Goal: Information Seeking & Learning: Learn about a topic

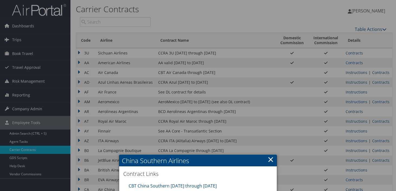
scroll to position [127, 0]
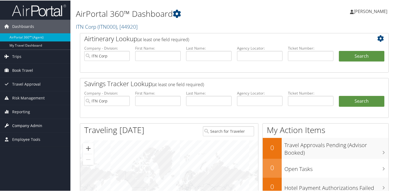
click at [31, 126] on span "Company Admin" at bounding box center [27, 125] width 30 height 14
click at [30, 137] on span "Employee Tools" at bounding box center [26, 139] width 28 height 14
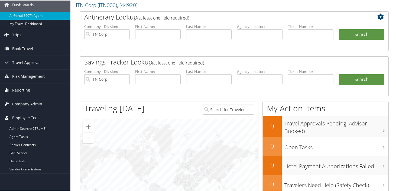
scroll to position [24, 0]
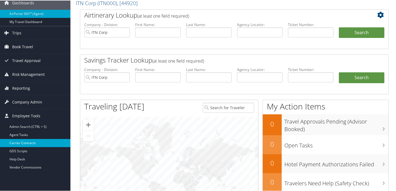
click at [27, 144] on link "Carrier Contracts" at bounding box center [35, 142] width 70 height 8
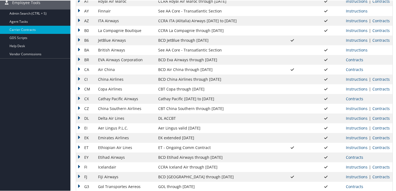
scroll to position [127, 0]
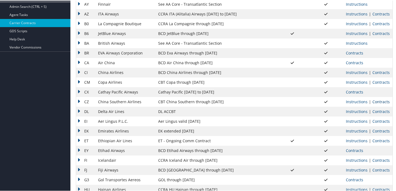
click at [379, 101] on link "Contracts" at bounding box center [380, 100] width 17 height 5
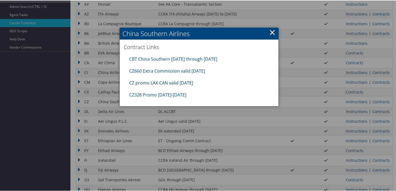
click at [171, 82] on link "CZ promo LAX-CAN valid [DATE]" at bounding box center [161, 82] width 64 height 6
click at [184, 69] on link "CZ660 Extra Commission valid [DATE]" at bounding box center [167, 70] width 76 height 6
click at [192, 59] on link "CBT China Southern [DATE] through [DATE]" at bounding box center [173, 58] width 88 height 6
click at [169, 94] on link "CZ328 Promo [DATE]-[DATE]" at bounding box center [157, 94] width 57 height 6
click at [194, 58] on link "CBT China Southern [DATE] through [DATE]" at bounding box center [173, 58] width 88 height 6
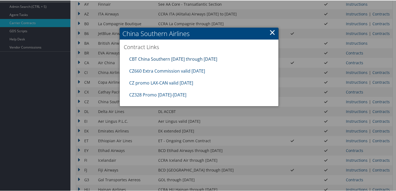
click at [209, 59] on link "CBT China Southern [DATE] through [DATE]" at bounding box center [173, 58] width 88 height 6
click at [273, 32] on link "×" at bounding box center [272, 31] width 6 height 11
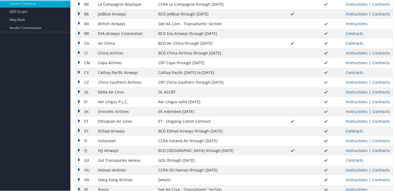
scroll to position [146, 0]
click at [382, 91] on link "Contracts" at bounding box center [380, 91] width 17 height 5
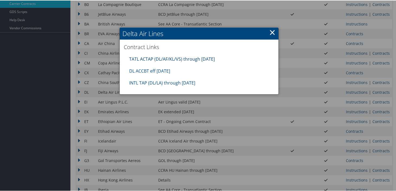
click at [169, 58] on link "TATL ACTAP (DL/AF/KL/VS) through [DATE]" at bounding box center [171, 58] width 85 height 6
click at [159, 69] on link "DL ACCBT eff [DATE]" at bounding box center [149, 70] width 41 height 6
click at [167, 82] on link "INTL TAP (DL/LA) through [DATE]" at bounding box center [162, 82] width 66 height 6
click at [271, 31] on link "×" at bounding box center [272, 31] width 6 height 11
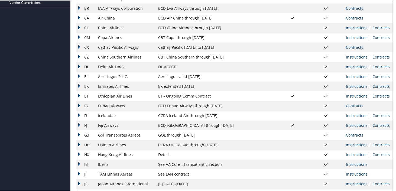
scroll to position [172, 0]
click at [376, 77] on link "Contracts" at bounding box center [380, 75] width 17 height 5
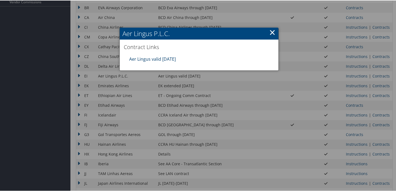
click at [166, 58] on link "Aer Lingus valid [DATE]" at bounding box center [152, 58] width 47 height 6
click at [270, 31] on link "×" at bounding box center [272, 31] width 6 height 11
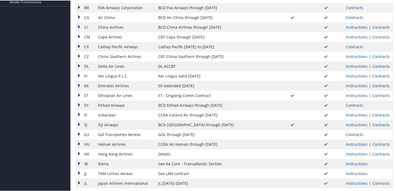
click at [373, 86] on link "Contracts" at bounding box center [380, 85] width 17 height 5
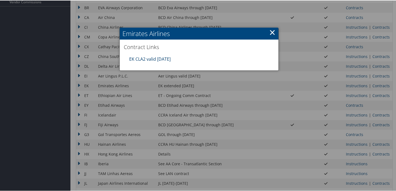
click at [149, 57] on link "EK CLA2 valid [DATE]" at bounding box center [149, 58] width 41 height 6
click at [271, 31] on link "×" at bounding box center [272, 31] width 6 height 11
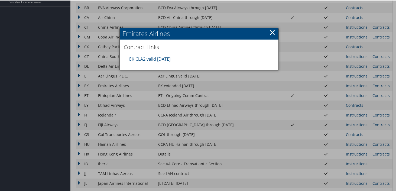
click at [271, 31] on link "×" at bounding box center [272, 31] width 6 height 11
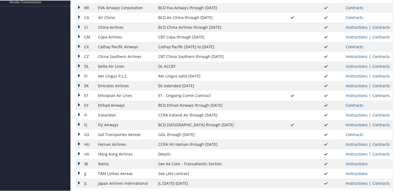
click at [380, 93] on link "Contracts" at bounding box center [380, 94] width 17 height 5
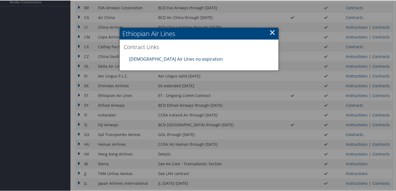
click at [180, 56] on link "[DEMOGRAPHIC_DATA] Air LInes no expiration" at bounding box center [176, 58] width 94 height 6
click at [270, 32] on link "×" at bounding box center [272, 31] width 6 height 11
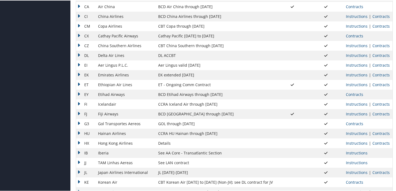
scroll to position [183, 0]
click at [354, 92] on link "Contracts" at bounding box center [353, 93] width 17 height 5
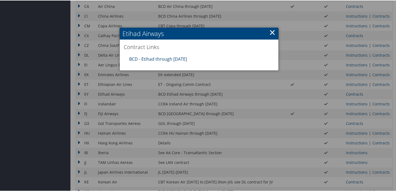
click at [167, 57] on link "BCD - Etihad through [DATE]" at bounding box center [158, 58] width 58 height 6
click at [269, 31] on link "×" at bounding box center [272, 31] width 6 height 11
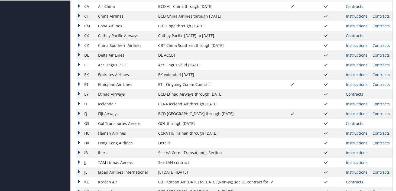
click at [376, 104] on link "Contracts" at bounding box center [380, 103] width 17 height 5
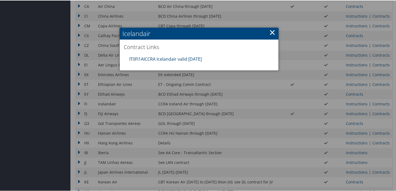
click at [168, 59] on link "IT0FI1AICCRA Icelandair valid [DATE]" at bounding box center [165, 58] width 72 height 6
click at [271, 31] on link "×" at bounding box center [272, 31] width 6 height 11
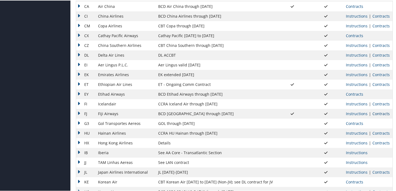
click at [376, 114] on link "Contracts" at bounding box center [380, 112] width 17 height 5
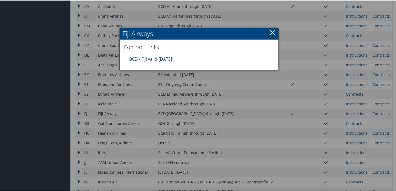
click at [161, 59] on link "BCD - Fiji valid [DATE]" at bounding box center [150, 58] width 43 height 6
click at [272, 30] on link "×" at bounding box center [272, 31] width 6 height 11
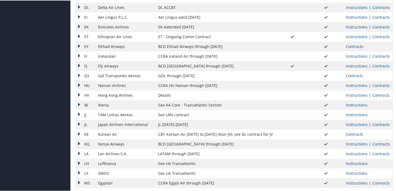
scroll to position [231, 0]
click at [351, 73] on link "Contracts" at bounding box center [353, 74] width 17 height 5
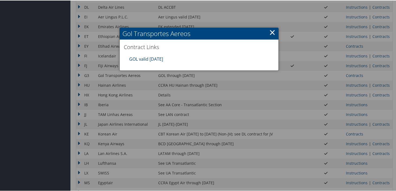
click at [159, 58] on link "GOL valid [DATE]" at bounding box center [146, 58] width 34 height 6
click at [375, 85] on div at bounding box center [199, 95] width 398 height 191
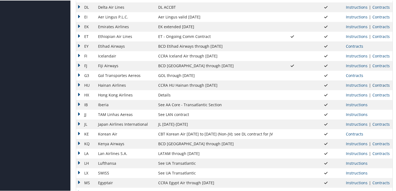
click at [375, 85] on link "Contracts" at bounding box center [380, 84] width 17 height 5
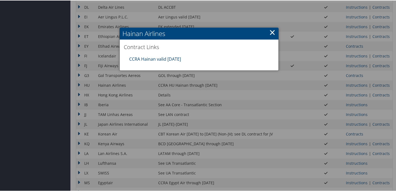
click at [149, 58] on link "CCRA Hainan valid [DATE]" at bounding box center [155, 58] width 52 height 6
click at [270, 31] on link "×" at bounding box center [272, 31] width 6 height 11
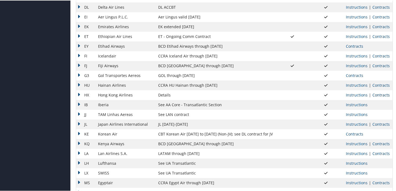
click at [375, 94] on link "Contracts" at bounding box center [380, 94] width 17 height 5
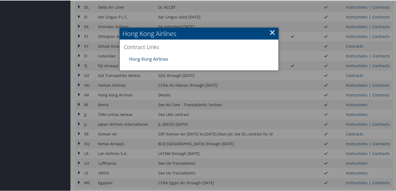
click at [145, 57] on link "Hong Kong Airlines" at bounding box center [148, 58] width 39 height 6
click at [271, 32] on link "×" at bounding box center [272, 31] width 6 height 11
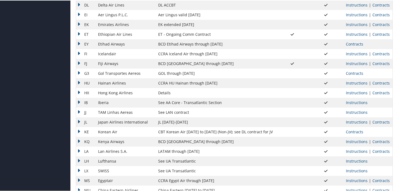
scroll to position [242, 0]
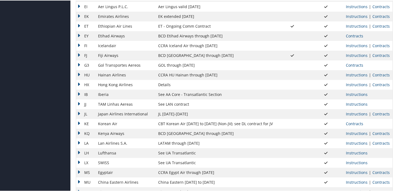
click at [324, 84] on icon at bounding box center [325, 84] width 3 height 4
click at [79, 83] on td "HX" at bounding box center [85, 84] width 19 height 10
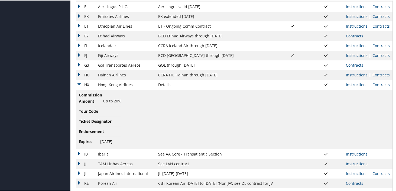
click at [80, 83] on td "HX" at bounding box center [85, 84] width 19 height 10
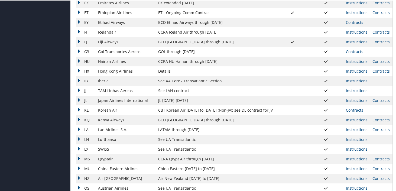
scroll to position [258, 0]
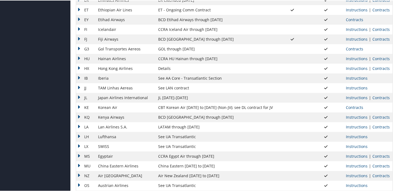
click at [80, 76] on td "IB" at bounding box center [85, 78] width 19 height 10
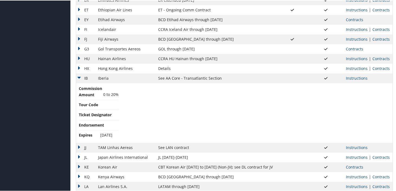
click at [80, 76] on td "IB" at bounding box center [85, 78] width 19 height 10
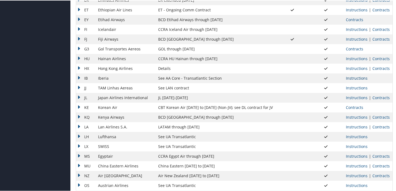
click at [354, 78] on link "Instructions" at bounding box center [356, 77] width 22 height 5
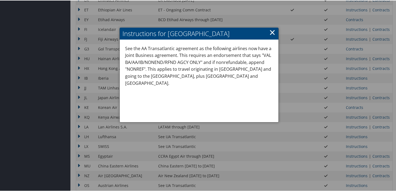
click at [270, 31] on link "×" at bounding box center [272, 31] width 6 height 11
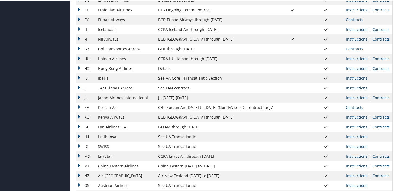
click at [352, 87] on link "Instructions" at bounding box center [356, 87] width 22 height 5
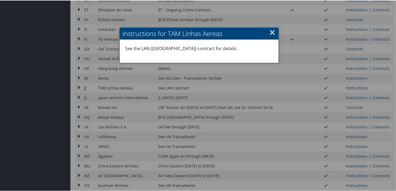
click at [270, 34] on link "×" at bounding box center [272, 31] width 6 height 11
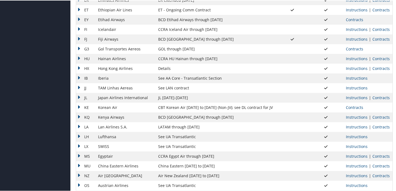
click at [79, 87] on td "JJ" at bounding box center [85, 88] width 19 height 10
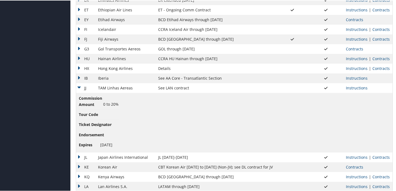
click at [79, 87] on td "JJ" at bounding box center [85, 88] width 19 height 10
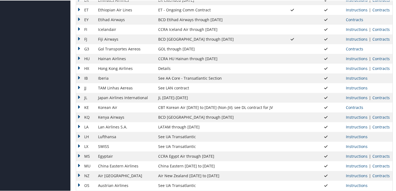
click at [80, 87] on td "JJ" at bounding box center [85, 88] width 19 height 10
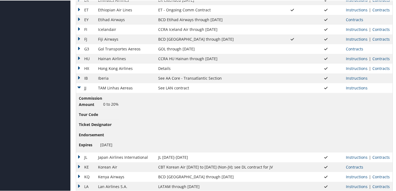
click at [79, 86] on td "JJ" at bounding box center [85, 88] width 19 height 10
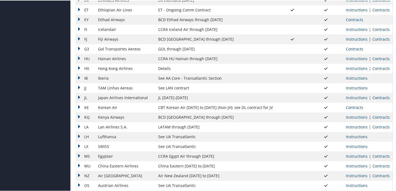
click at [378, 97] on link "Contracts" at bounding box center [380, 96] width 17 height 5
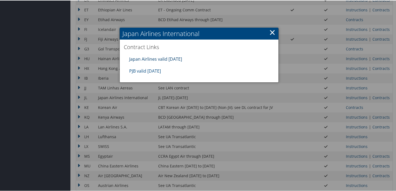
click at [171, 60] on link "Japan Airlines valid [DATE]" at bounding box center [155, 58] width 53 height 6
click at [147, 69] on link "PJB valid [DATE]" at bounding box center [145, 70] width 32 height 6
click at [270, 32] on link "×" at bounding box center [272, 31] width 6 height 11
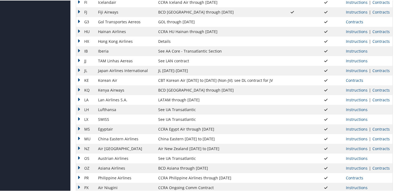
scroll to position [285, 0]
click at [354, 79] on link "Contracts" at bounding box center [353, 79] width 17 height 5
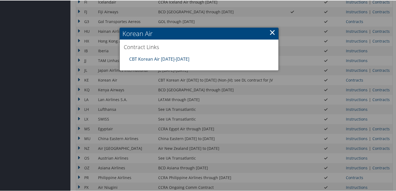
click at [183, 58] on link "CBT Korean Air [DATE]-[DATE]" at bounding box center [159, 58] width 60 height 6
click at [380, 89] on div at bounding box center [199, 95] width 398 height 191
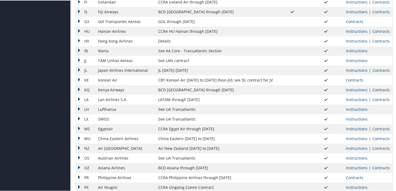
click at [377, 89] on link "Contracts" at bounding box center [380, 89] width 17 height 5
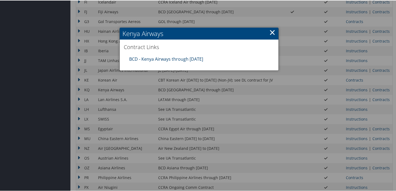
click at [159, 60] on link "BCD - Kenya Airways through [DATE]" at bounding box center [166, 58] width 74 height 6
click at [270, 35] on link "×" at bounding box center [272, 31] width 6 height 11
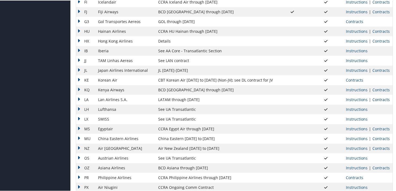
click at [376, 99] on link "Contracts" at bounding box center [380, 98] width 17 height 5
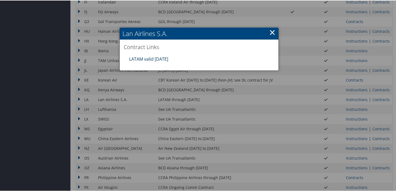
click at [156, 58] on link "LATAM valid [DATE]" at bounding box center [148, 58] width 39 height 6
click at [270, 31] on link "×" at bounding box center [272, 31] width 6 height 11
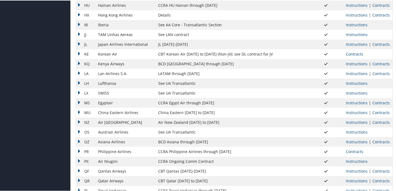
scroll to position [312, 0]
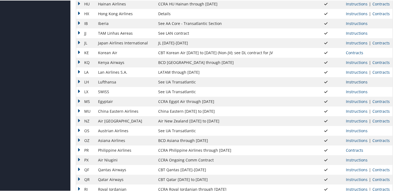
click at [349, 82] on link "Instructions" at bounding box center [356, 81] width 22 height 5
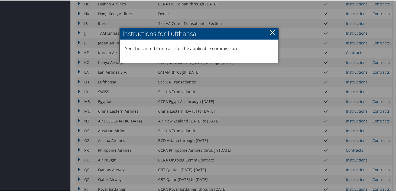
click at [271, 32] on link "×" at bounding box center [272, 31] width 6 height 11
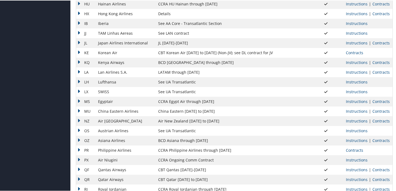
click at [87, 80] on td "LH" at bounding box center [85, 82] width 19 height 10
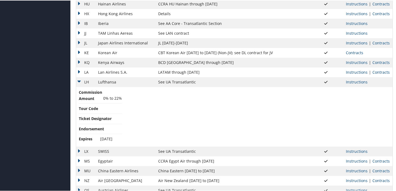
click at [87, 80] on td "LH" at bounding box center [85, 82] width 19 height 10
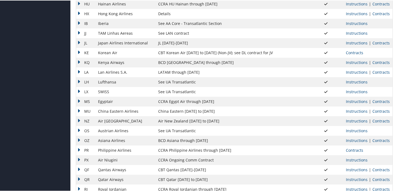
click at [102, 91] on td "SWISS" at bounding box center [125, 91] width 60 height 10
click at [88, 91] on td "LX" at bounding box center [85, 91] width 19 height 10
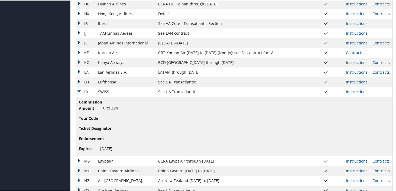
click at [88, 91] on td "LX" at bounding box center [85, 91] width 19 height 10
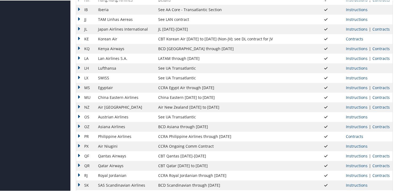
scroll to position [327, 0]
click at [379, 87] on link "Contracts" at bounding box center [380, 86] width 17 height 5
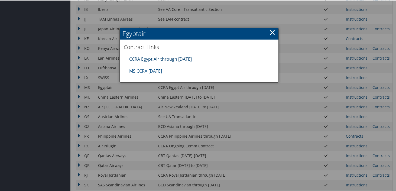
click at [167, 57] on link "CCRA Egypt Air through [DATE]" at bounding box center [160, 58] width 62 height 6
click at [151, 69] on link "MS CCRA [DATE]" at bounding box center [145, 70] width 33 height 6
click at [164, 97] on div at bounding box center [199, 95] width 398 height 191
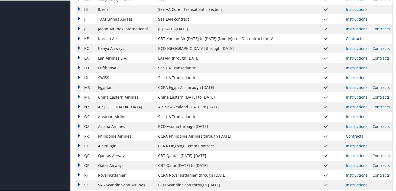
click at [374, 97] on link "Contracts" at bounding box center [380, 96] width 17 height 5
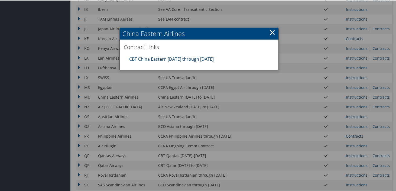
click at [175, 58] on link "CBT China Eastern [DATE] through [DATE]" at bounding box center [171, 58] width 84 height 6
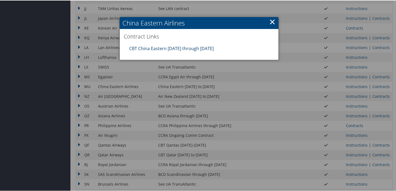
scroll to position [337, 0]
click at [378, 94] on div at bounding box center [199, 95] width 398 height 191
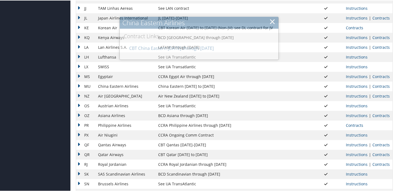
click at [375, 94] on link "Contracts" at bounding box center [380, 95] width 17 height 5
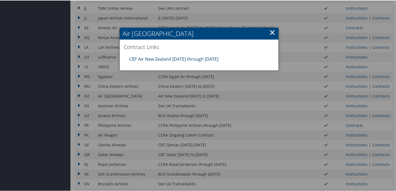
click at [193, 58] on link "CBT Air New Zealand [DATE] through [DATE]" at bounding box center [173, 58] width 89 height 6
click at [346, 105] on div at bounding box center [199, 95] width 398 height 191
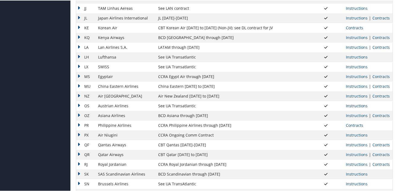
click at [354, 105] on link "Instructions" at bounding box center [356, 105] width 22 height 5
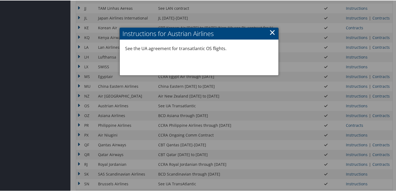
click at [167, 132] on div at bounding box center [199, 95] width 398 height 191
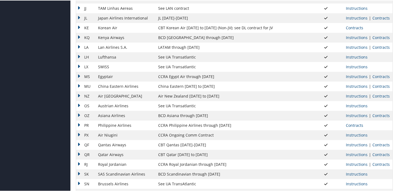
click at [80, 104] on td "OS" at bounding box center [85, 105] width 19 height 10
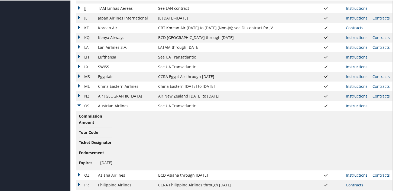
click at [80, 104] on td "OS" at bounding box center [85, 105] width 19 height 10
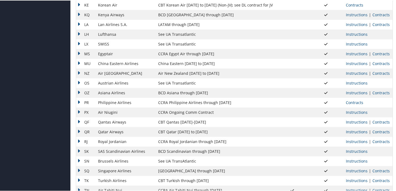
scroll to position [360, 0]
click at [374, 92] on link "Contracts" at bounding box center [380, 91] width 17 height 5
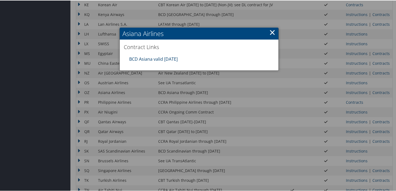
click at [135, 57] on link "BCD Asiana valid [DATE]" at bounding box center [153, 58] width 48 height 6
click at [159, 102] on div at bounding box center [199, 95] width 398 height 191
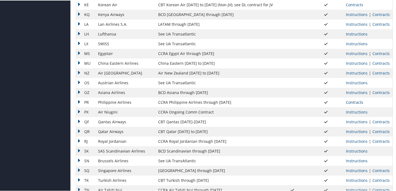
click at [354, 100] on link "Contracts" at bounding box center [353, 101] width 17 height 5
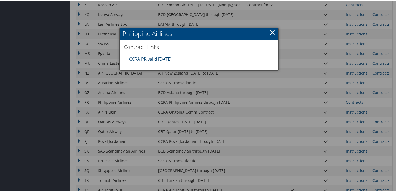
click at [164, 58] on link "CCRA PR valid [DATE]" at bounding box center [150, 58] width 42 height 6
click at [269, 32] on link "×" at bounding box center [272, 31] width 6 height 11
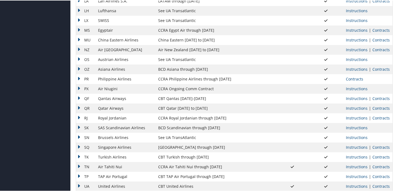
scroll to position [384, 0]
click at [84, 87] on td "PX" at bounding box center [85, 88] width 19 height 10
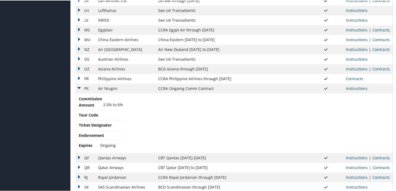
click at [84, 87] on td "PX" at bounding box center [85, 88] width 19 height 10
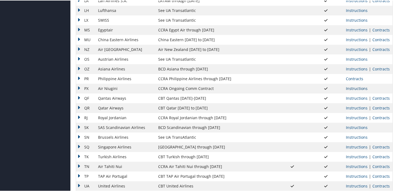
click at [356, 86] on link "Instructions" at bounding box center [356, 87] width 22 height 5
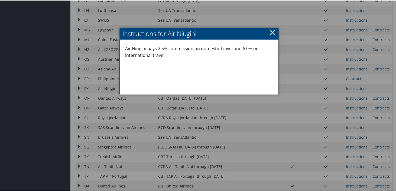
click at [271, 31] on link "×" at bounding box center [272, 31] width 6 height 11
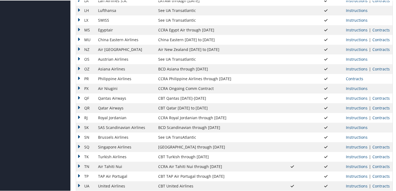
click at [91, 87] on td "PX" at bounding box center [85, 88] width 19 height 10
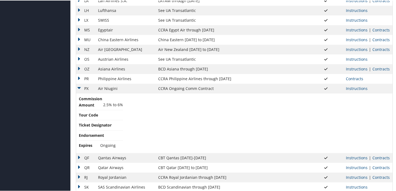
click at [85, 86] on td "PX" at bounding box center [85, 88] width 19 height 10
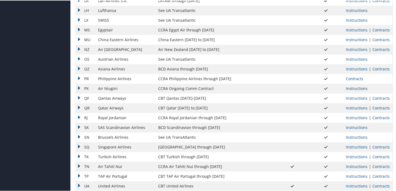
click at [353, 87] on link "Instructions" at bounding box center [356, 87] width 22 height 5
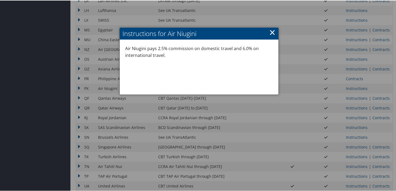
click at [272, 31] on link "×" at bounding box center [272, 31] width 6 height 11
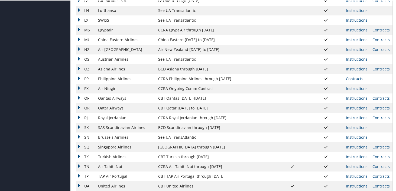
click at [178, 88] on td "CCRA Ongoing Comm Contract" at bounding box center [215, 88] width 120 height 10
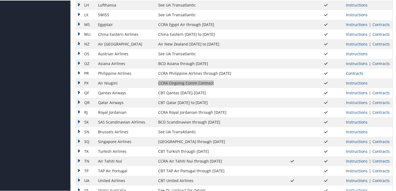
scroll to position [395, 0]
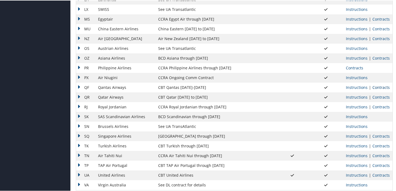
click at [375, 87] on link "Contracts" at bounding box center [380, 86] width 17 height 5
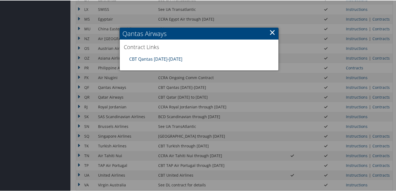
click at [172, 58] on link "CBT Qantas [DATE]-[DATE]" at bounding box center [155, 58] width 53 height 6
click at [271, 32] on link "×" at bounding box center [272, 31] width 6 height 11
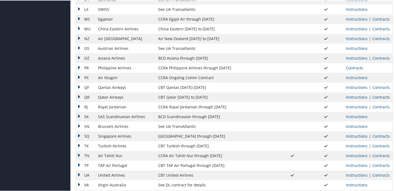
click at [376, 97] on link "Contracts" at bounding box center [380, 96] width 17 height 5
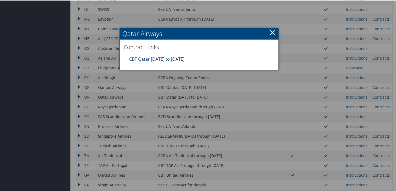
click at [180, 58] on link "CBT Qatar [DATE] to [DATE]" at bounding box center [156, 58] width 55 height 6
click at [379, 106] on div at bounding box center [199, 95] width 398 height 191
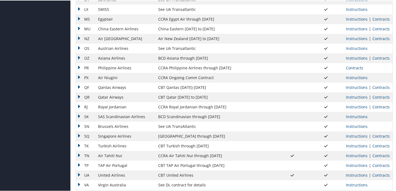
click at [377, 106] on link "Contracts" at bounding box center [380, 106] width 17 height 5
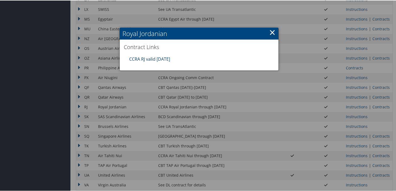
click at [165, 59] on link "CCRA RJ valid [DATE]" at bounding box center [149, 58] width 41 height 6
click at [228, 118] on div at bounding box center [199, 95] width 398 height 191
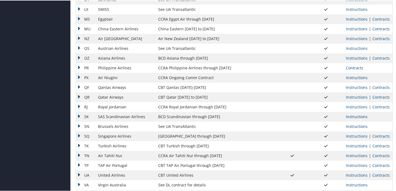
click at [352, 117] on link "Instructions" at bounding box center [356, 115] width 22 height 5
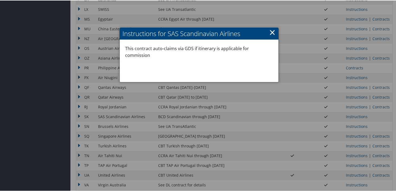
click at [181, 98] on div at bounding box center [199, 95] width 398 height 191
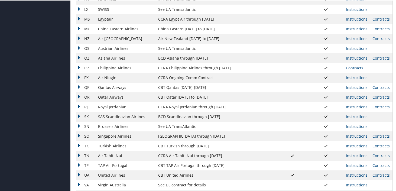
click at [100, 117] on td "SAS Scandinavian Airlines" at bounding box center [125, 116] width 60 height 10
click at [80, 114] on td "SK" at bounding box center [85, 116] width 19 height 10
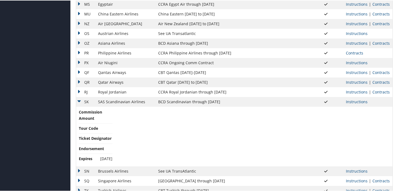
scroll to position [410, 0]
click at [80, 99] on td "SK" at bounding box center [85, 101] width 19 height 10
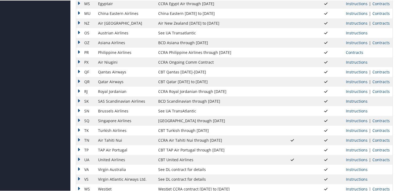
click at [360, 101] on link "Instructions" at bounding box center [356, 100] width 22 height 5
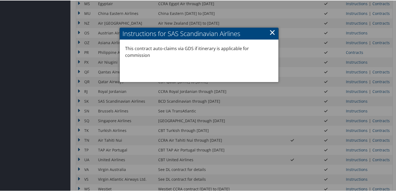
click at [271, 32] on link "×" at bounding box center [272, 31] width 6 height 11
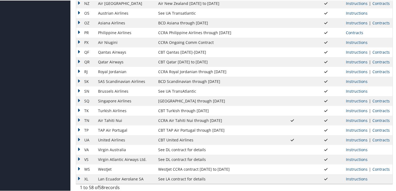
scroll to position [430, 0]
click at [358, 91] on link "Instructions" at bounding box center [356, 90] width 22 height 5
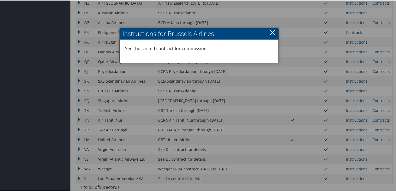
click at [358, 91] on div at bounding box center [199, 95] width 398 height 191
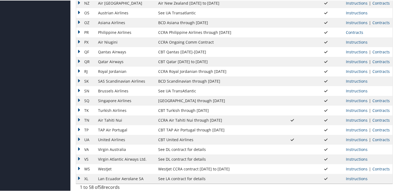
click at [110, 91] on td "Brussels Airlines" at bounding box center [125, 90] width 60 height 10
click at [81, 90] on td "SN" at bounding box center [85, 90] width 19 height 10
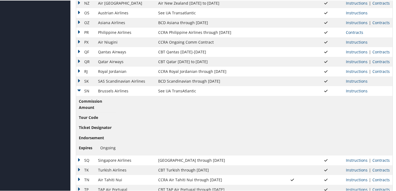
click at [81, 90] on td "SN" at bounding box center [85, 90] width 19 height 10
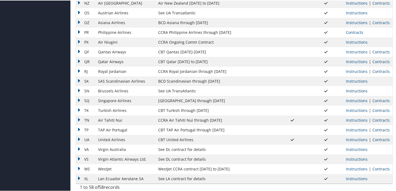
click at [359, 88] on link "Instructions" at bounding box center [356, 90] width 22 height 5
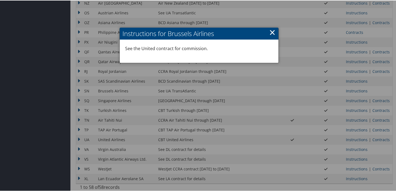
click at [171, 122] on div at bounding box center [199, 95] width 398 height 191
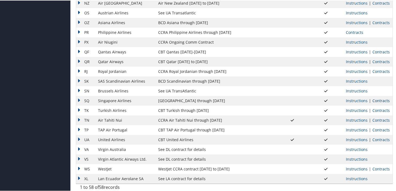
click at [377, 100] on link "Contracts" at bounding box center [380, 99] width 17 height 5
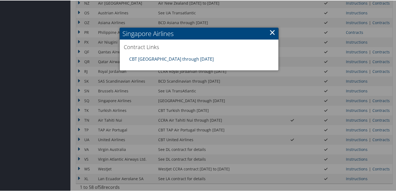
click at [179, 57] on link "CBT [GEOGRAPHIC_DATA] through [DATE]" at bounding box center [171, 58] width 84 height 6
click at [213, 116] on div at bounding box center [199, 95] width 398 height 191
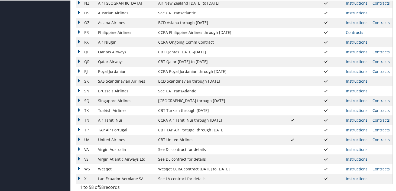
click at [375, 108] on link "Contracts" at bounding box center [380, 109] width 17 height 5
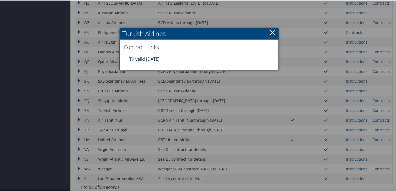
click at [156, 58] on link "TK valid [DATE]" at bounding box center [144, 58] width 30 height 6
click at [227, 125] on div at bounding box center [199, 95] width 398 height 191
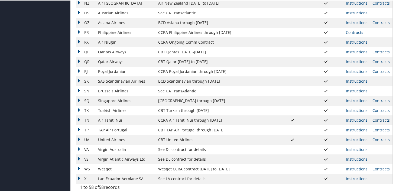
click at [373, 121] on link "Contracts" at bounding box center [380, 119] width 17 height 5
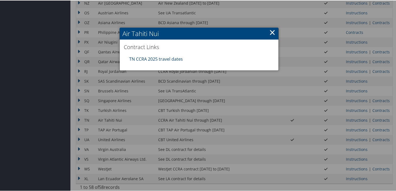
click at [177, 60] on link "TN CCRA 2025 travel dates" at bounding box center [156, 58] width 54 height 6
click at [269, 32] on link "×" at bounding box center [272, 31] width 6 height 11
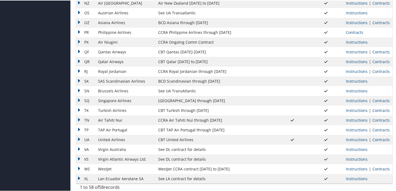
scroll to position [432, 0]
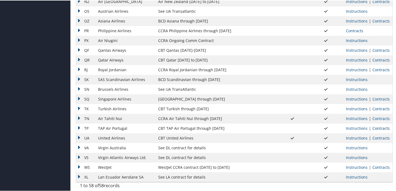
click at [379, 128] on link "Contracts" at bounding box center [380, 127] width 17 height 5
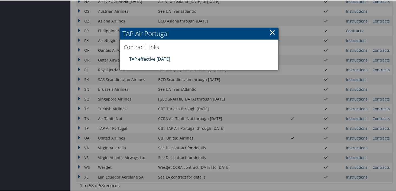
click at [136, 58] on link "TAP effective [DATE]" at bounding box center [149, 58] width 41 height 6
click at [269, 31] on link "×" at bounding box center [272, 31] width 6 height 11
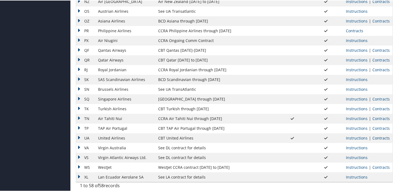
click at [378, 137] on link "Contracts" at bounding box center [380, 137] width 17 height 5
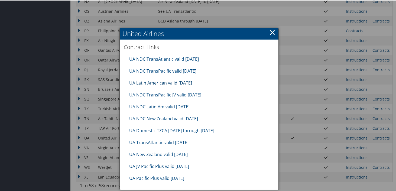
click at [176, 83] on link "UA Latin American valid [DATE]" at bounding box center [160, 82] width 63 height 6
click at [172, 119] on link "UA NDC New Zealand valid [DATE]" at bounding box center [163, 118] width 69 height 6
click at [165, 155] on link "UA New Zealand valid [DATE]" at bounding box center [158, 154] width 58 height 6
click at [162, 68] on link "UA NDC TransPacific valid [DATE]" at bounding box center [162, 70] width 67 height 6
click at [186, 95] on link "UA NDC TransPacific JV valid [DATE]" at bounding box center [165, 94] width 72 height 6
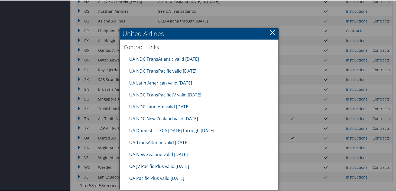
click at [173, 167] on link "UA JV Pacific Plus valid [DATE]" at bounding box center [159, 166] width 60 height 6
click at [168, 178] on link "UA Pacific Plus valid [DATE]" at bounding box center [156, 177] width 55 height 6
click at [185, 129] on link "UA Domestic TZCA [DATE] through [DATE]" at bounding box center [171, 130] width 85 height 6
click at [156, 165] on link "UA JV Pacific Plus valid [DATE]" at bounding box center [159, 166] width 60 height 6
click at [155, 178] on link "UA Pacific Plus valid [DATE]" at bounding box center [156, 177] width 55 height 6
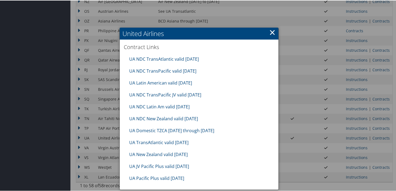
click at [229, 135] on div "UA Domestic TZCA [DATE] through [DATE]" at bounding box center [198, 130] width 145 height 12
click at [165, 130] on link "UA Domestic TZCA [DATE] through [DATE]" at bounding box center [171, 130] width 85 height 6
click at [240, 114] on div "UA NDC New Zealand valid [DATE]" at bounding box center [198, 118] width 145 height 12
click at [163, 143] on link "UA TransAtlantic valid [DATE]" at bounding box center [158, 142] width 59 height 6
click at [161, 178] on link "UA Pacific Plus valid [DATE]" at bounding box center [156, 177] width 55 height 6
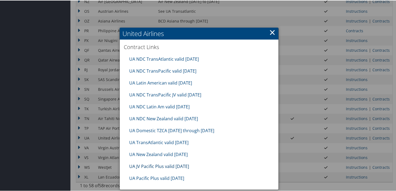
click at [184, 164] on link "UA JV Pacific Plus valid [DATE]" at bounding box center [159, 166] width 60 height 6
click at [183, 58] on link "UA NDC TransAtlantic valid [DATE]" at bounding box center [164, 58] width 70 height 6
click at [192, 71] on link "UA NDC TransPacific valid [DATE]" at bounding box center [162, 70] width 67 height 6
click at [181, 69] on link "UA NDC TransPacific valid [DATE]" at bounding box center [162, 70] width 67 height 6
click at [161, 70] on link "UA NDC TransPacific valid [DATE]" at bounding box center [162, 70] width 67 height 6
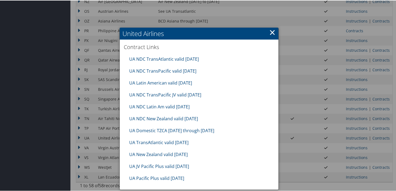
click at [270, 31] on link "×" at bounding box center [272, 31] width 6 height 11
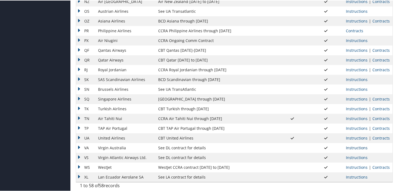
click at [350, 149] on link "Instructions" at bounding box center [356, 146] width 22 height 5
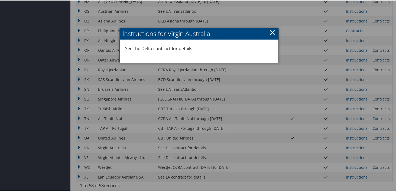
click at [272, 31] on link "×" at bounding box center [272, 31] width 6 height 11
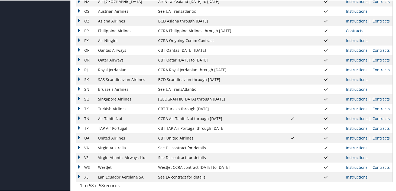
click at [373, 168] on link "Contracts" at bounding box center [380, 166] width 17 height 5
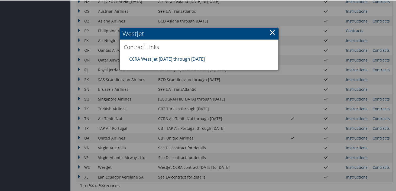
click at [184, 58] on link "CCRA West Jet [DATE] through [DATE]" at bounding box center [166, 58] width 75 height 6
click at [187, 34] on h2 "WestJet" at bounding box center [199, 33] width 159 height 12
click at [271, 33] on link "×" at bounding box center [272, 31] width 6 height 11
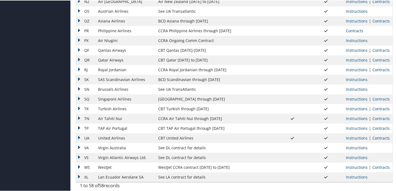
click at [374, 137] on link "Contracts" at bounding box center [380, 137] width 17 height 5
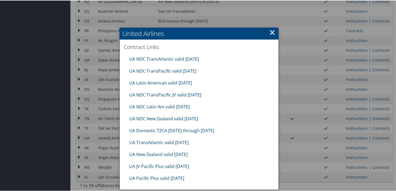
click at [271, 34] on link "×" at bounding box center [272, 31] width 6 height 11
